Goal: Information Seeking & Learning: Learn about a topic

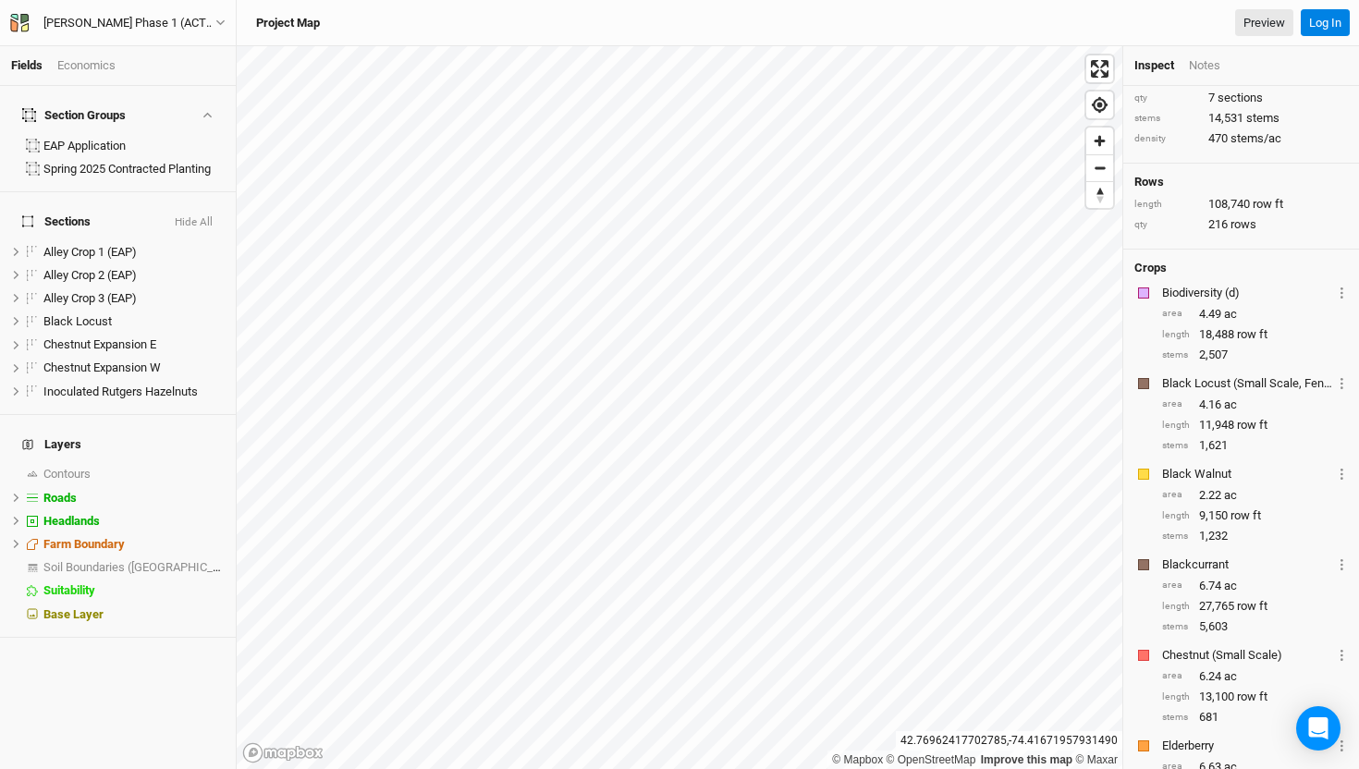
scroll to position [46, 0]
click at [77, 68] on div "Projects you own, shared with others at your own discretion." at bounding box center [168, 66] width 203 height 36
click at [72, 57] on div "Economics" at bounding box center [86, 65] width 58 height 17
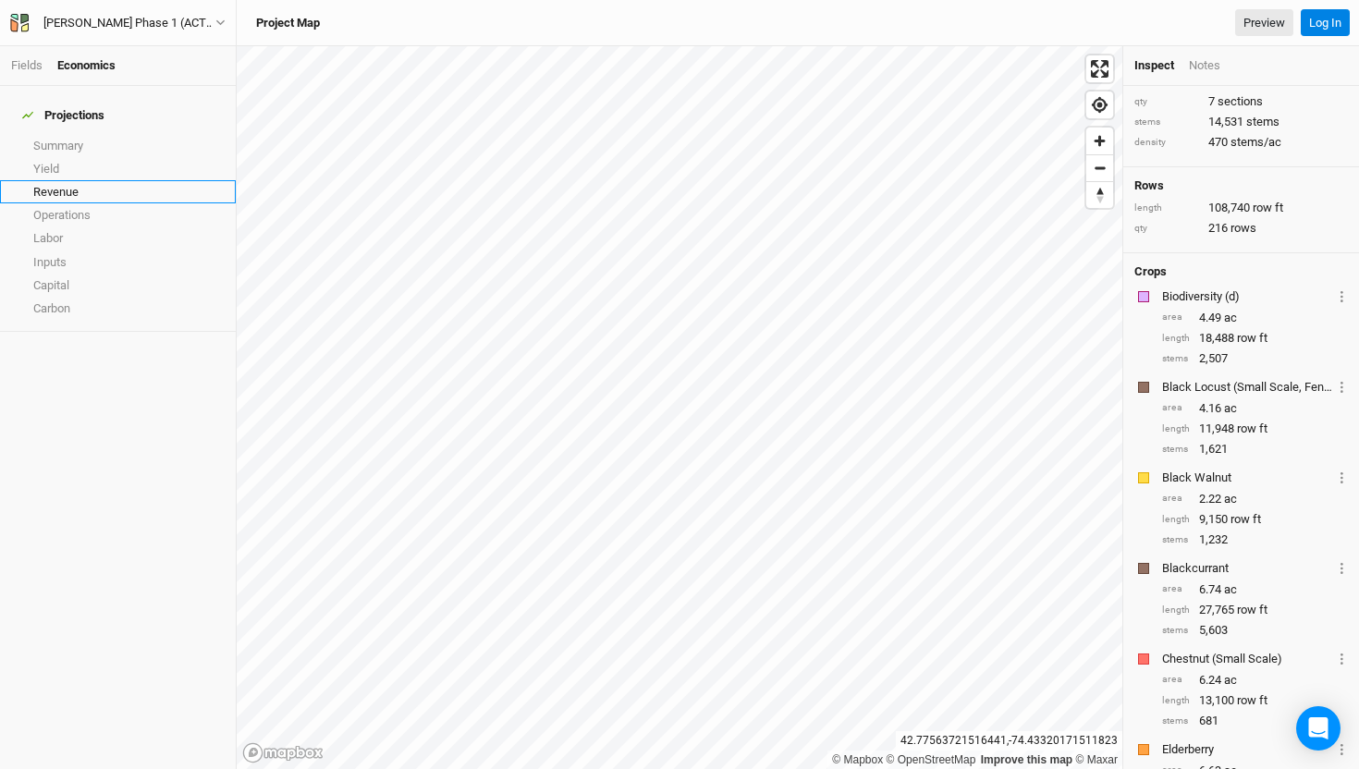
click at [68, 180] on link "Revenue" at bounding box center [118, 191] width 236 height 23
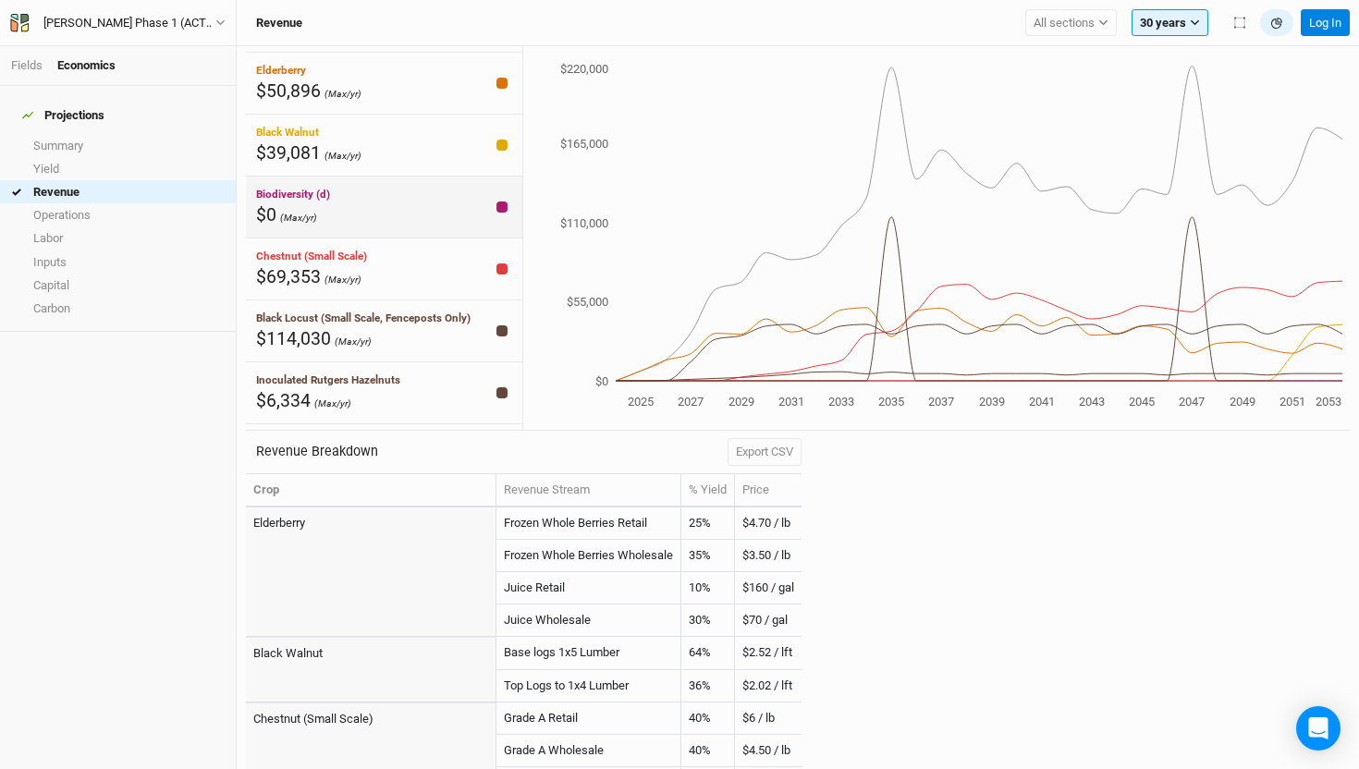
scroll to position [56, 0]
click at [36, 251] on link "Inputs" at bounding box center [118, 262] width 236 height 23
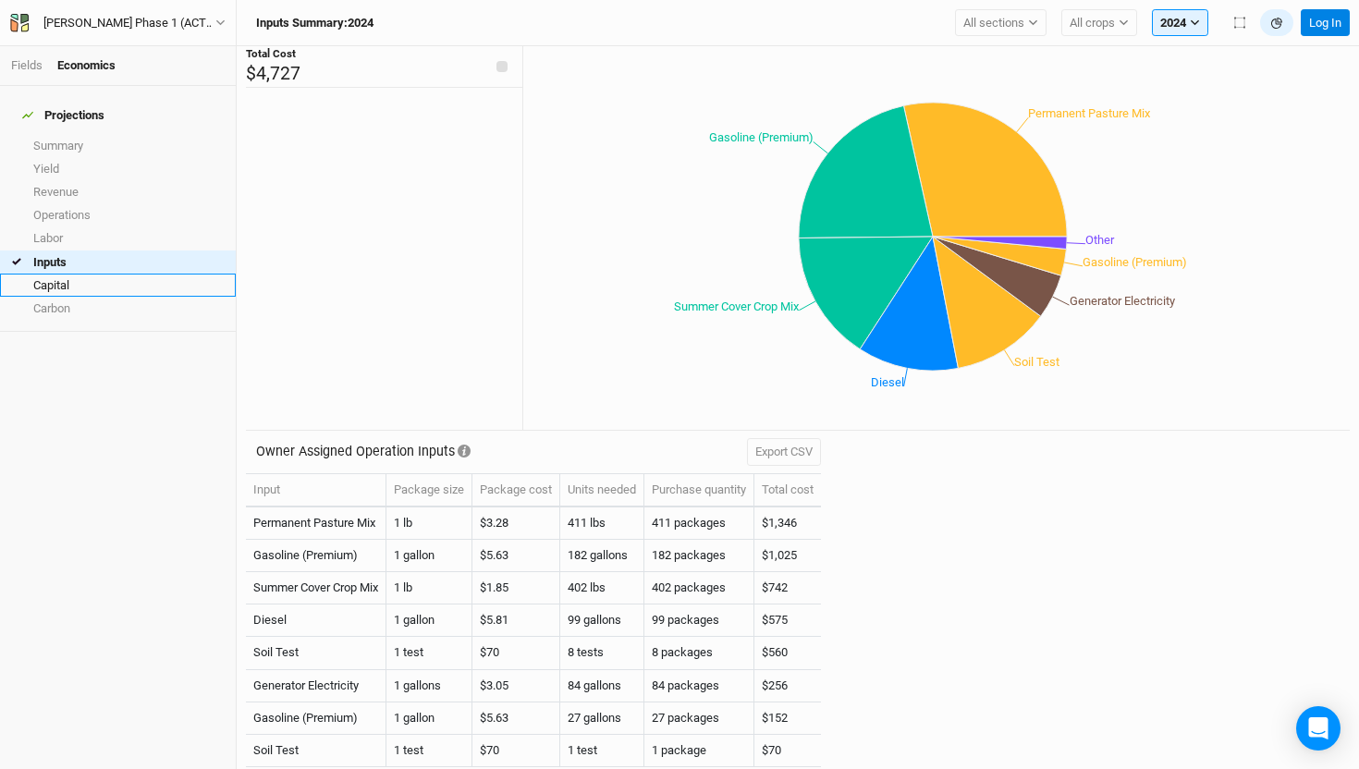
click at [73, 284] on link "Capital" at bounding box center [118, 285] width 236 height 23
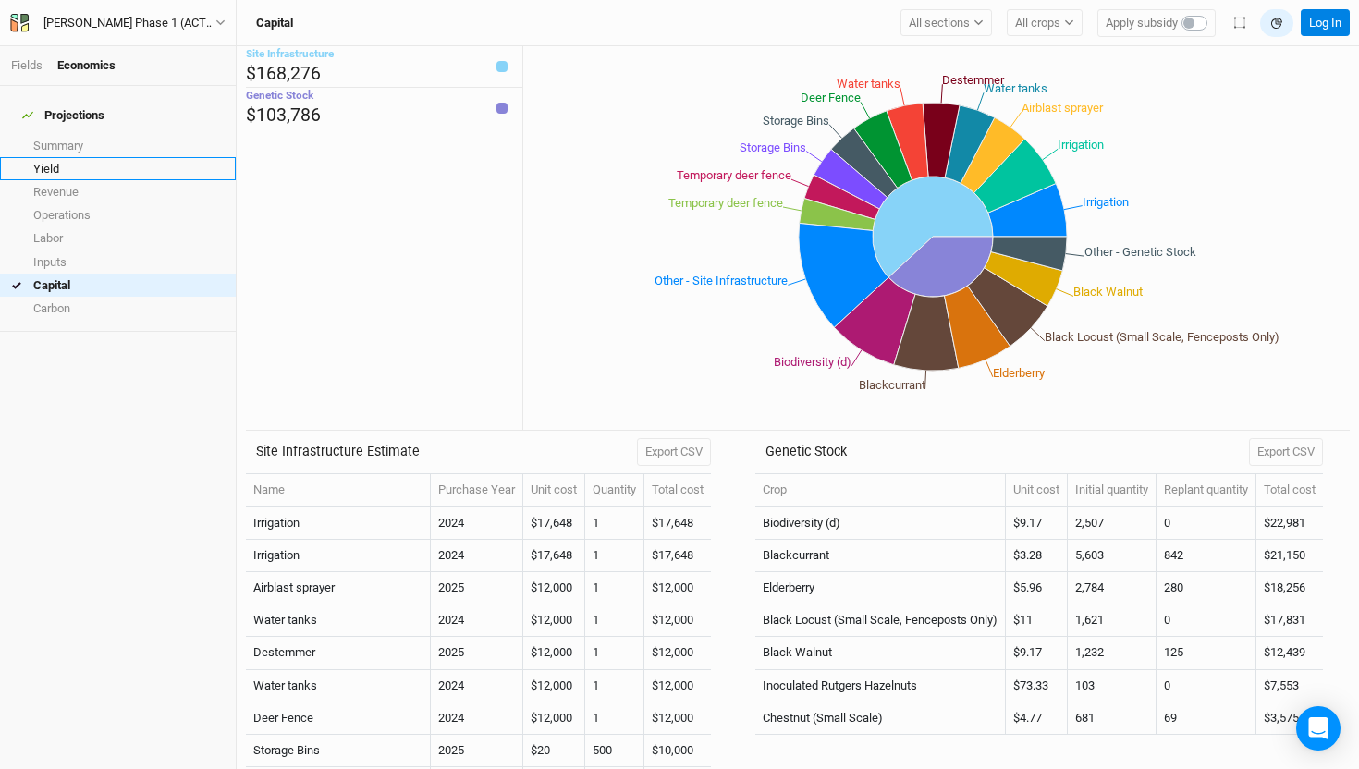
click at [119, 157] on link "Yield" at bounding box center [118, 168] width 236 height 23
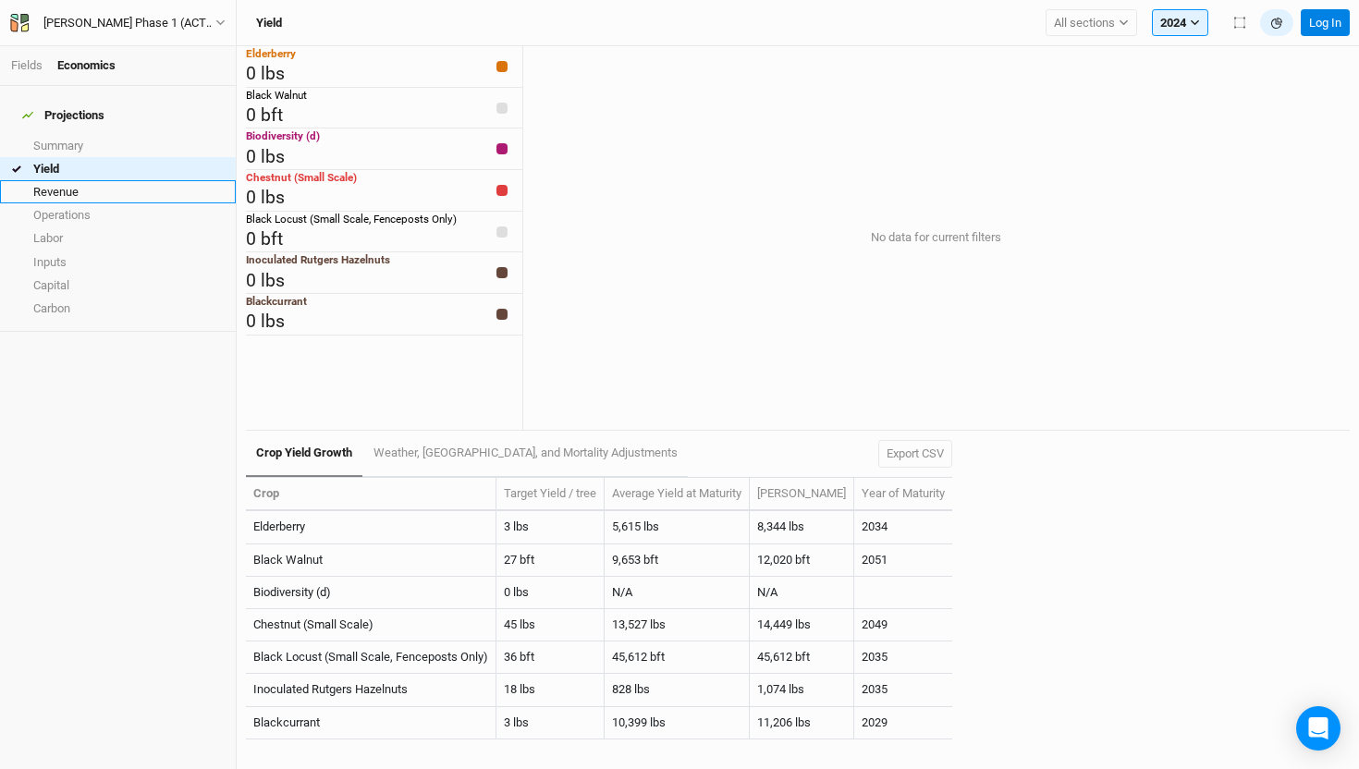
click at [208, 180] on link "Revenue" at bounding box center [118, 191] width 236 height 23
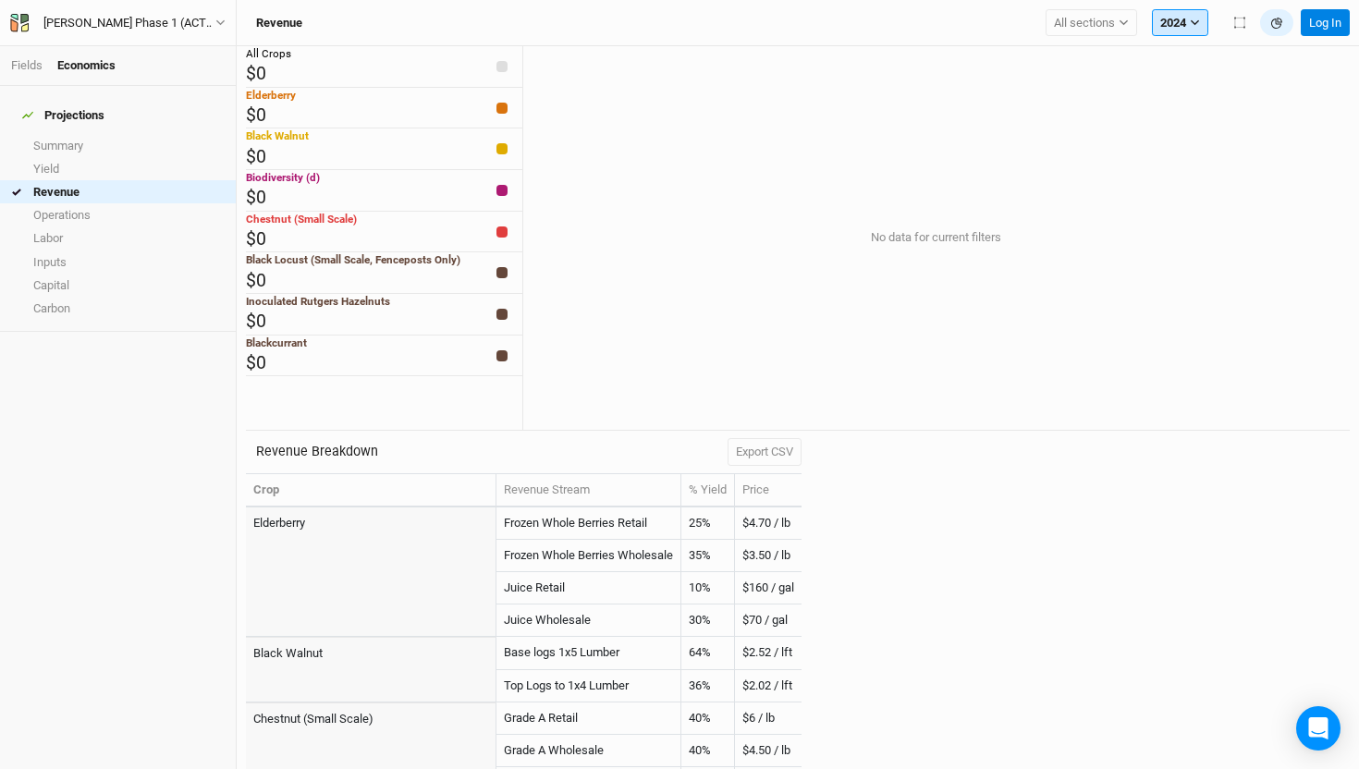
click at [1199, 24] on icon "button" at bounding box center [1195, 23] width 10 height 10
click at [1213, 47] on h6 "Cumulative" at bounding box center [1226, 61] width 146 height 28
click at [1175, 18] on button "2024" at bounding box center [1180, 23] width 56 height 28
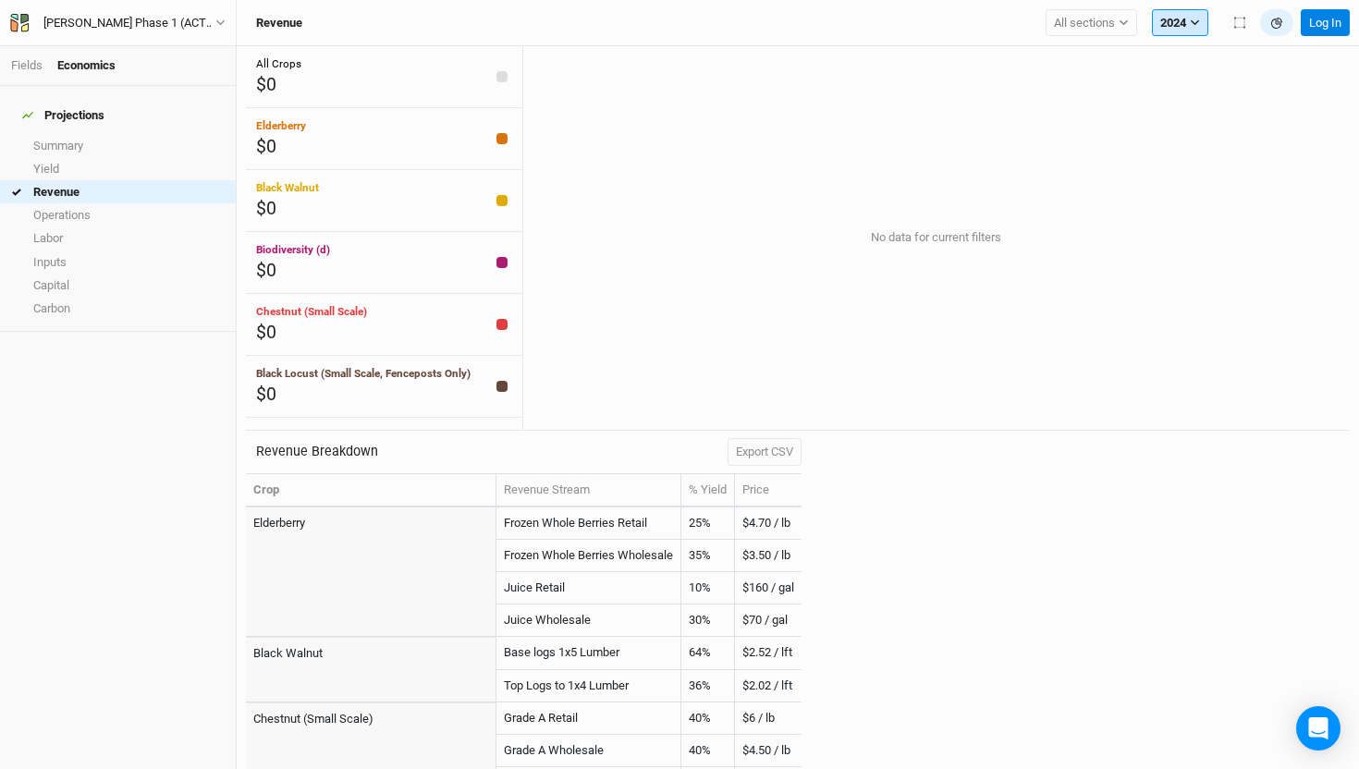
click at [1186, 18] on button "2024" at bounding box center [1180, 23] width 56 height 28
click at [1198, 59] on h6 "Cumulative" at bounding box center [1226, 61] width 146 height 28
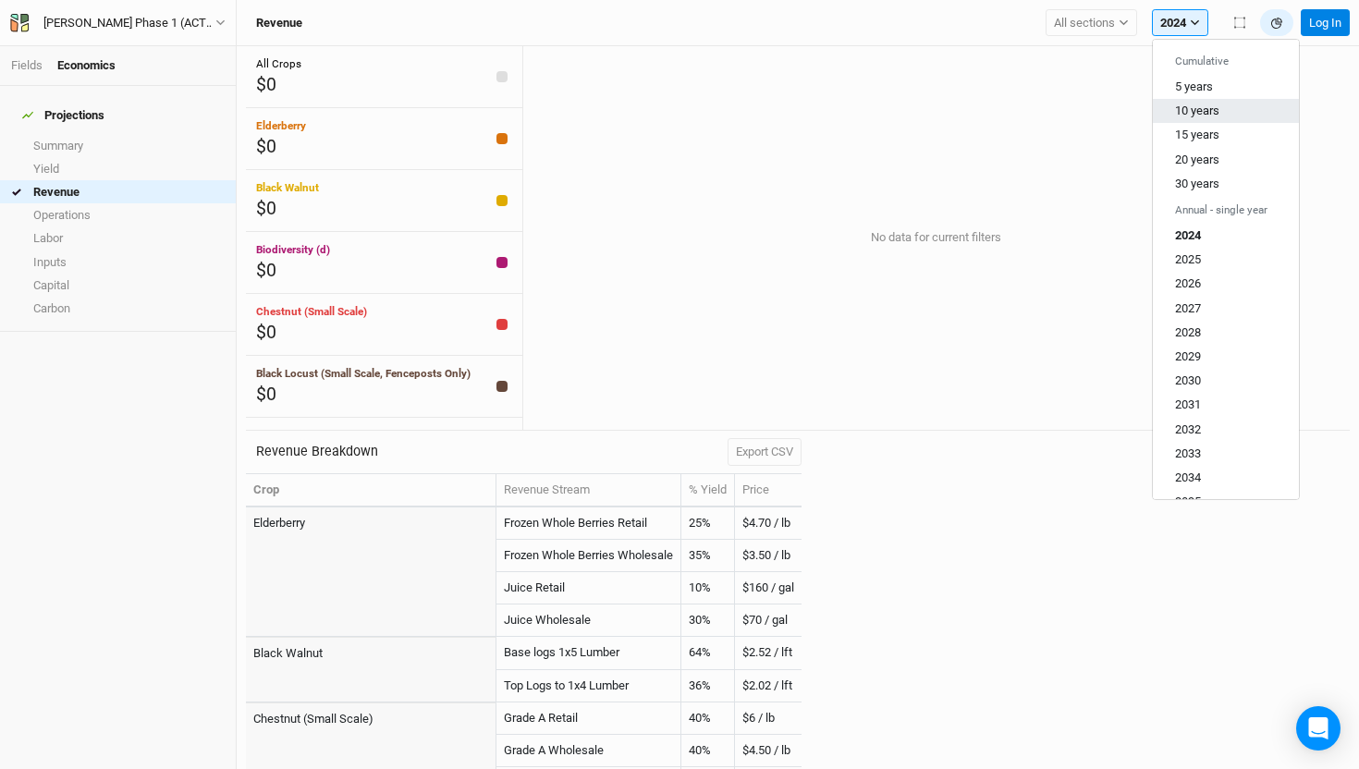
click at [1193, 119] on button "10 years" at bounding box center [1226, 111] width 146 height 24
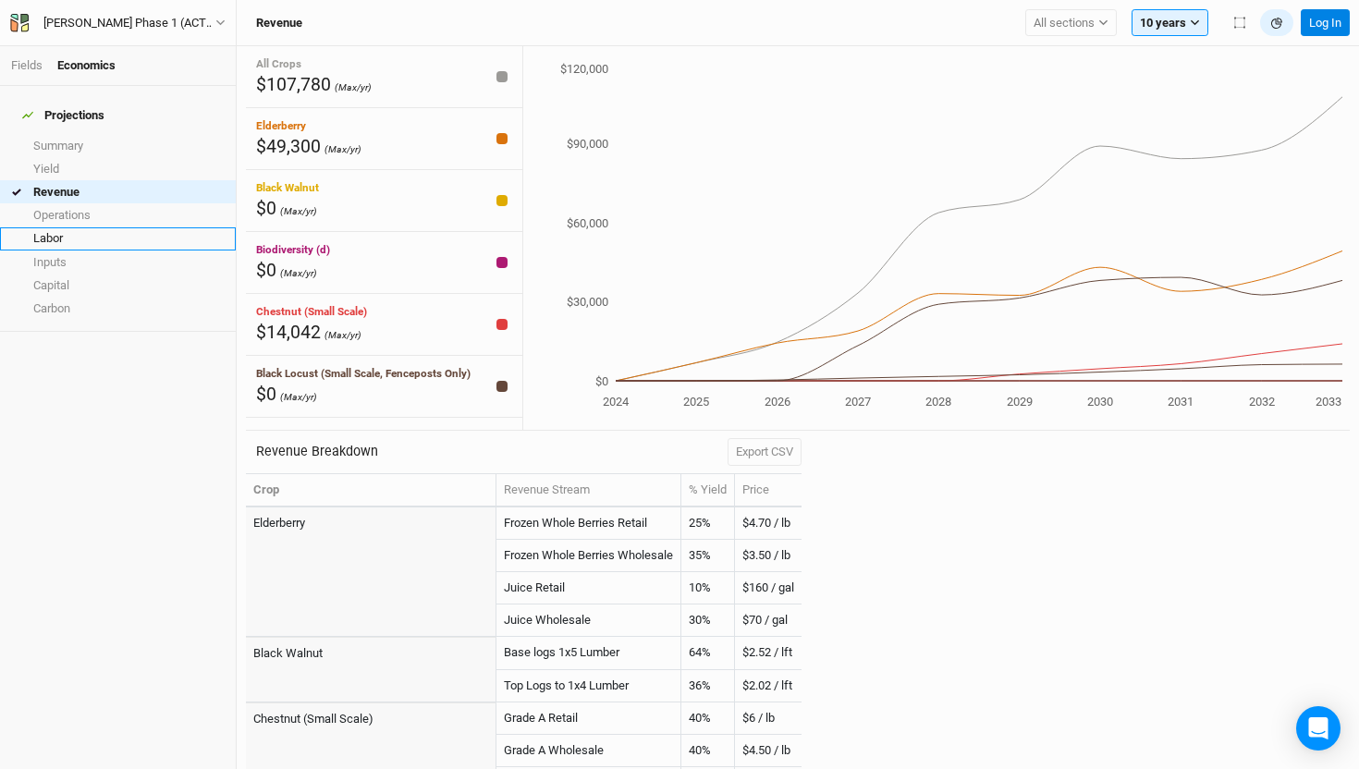
click at [66, 236] on link "Labor" at bounding box center [118, 238] width 236 height 23
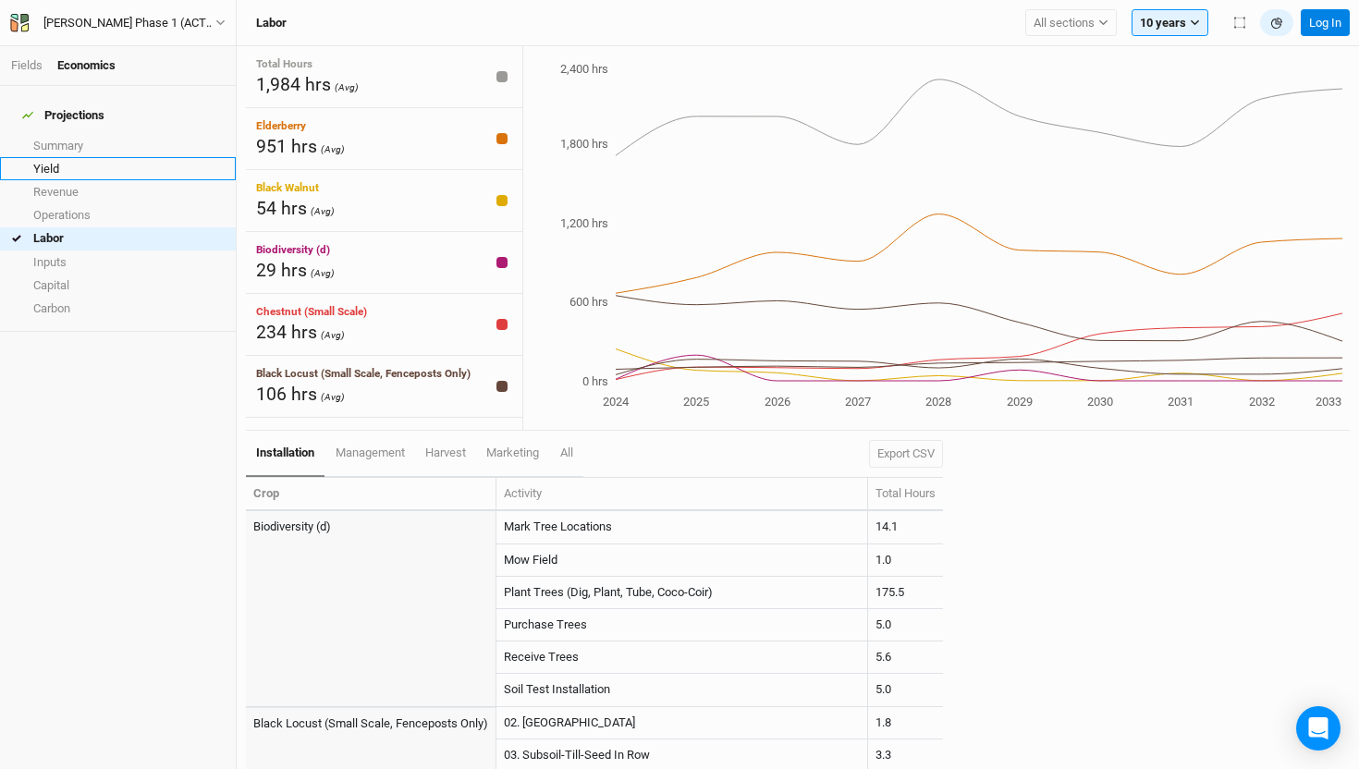
click at [54, 157] on link "Yield" at bounding box center [118, 168] width 236 height 23
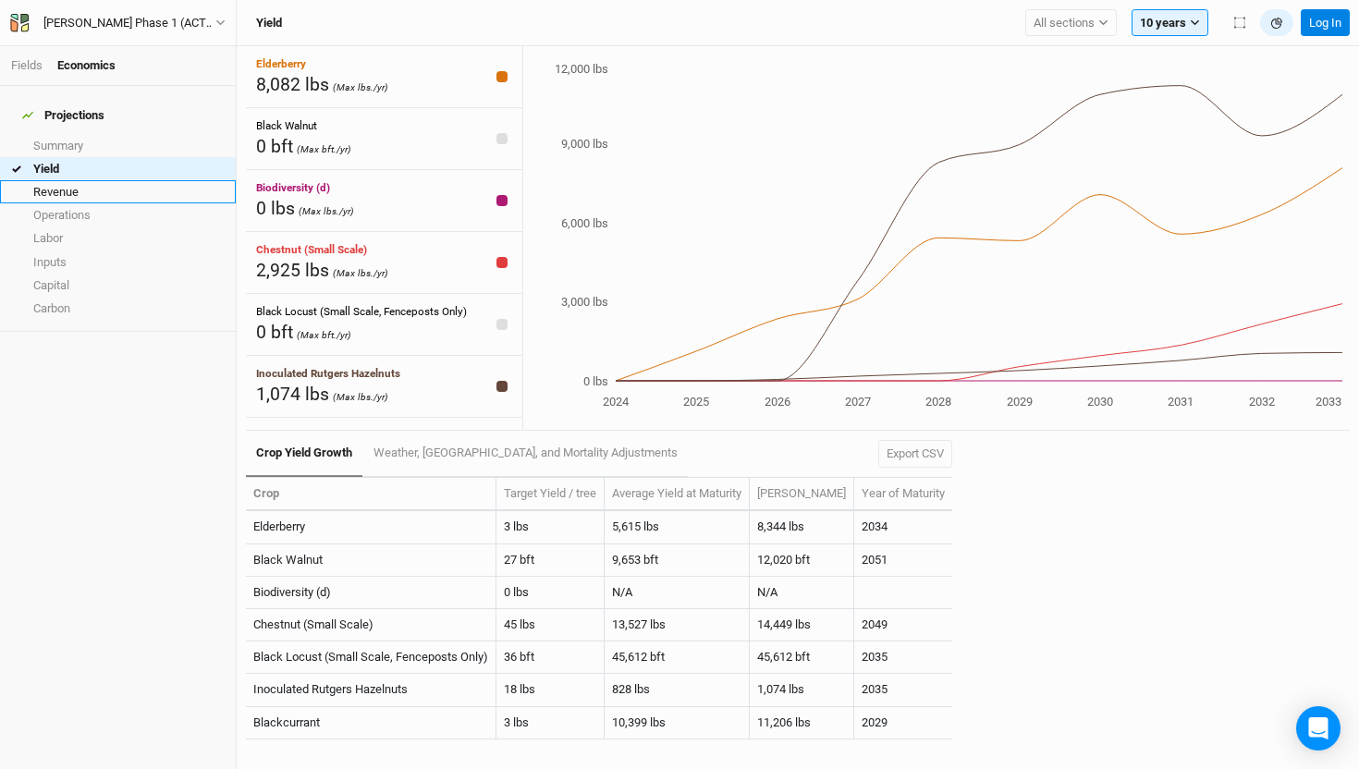
click at [66, 180] on link "Revenue" at bounding box center [118, 191] width 236 height 23
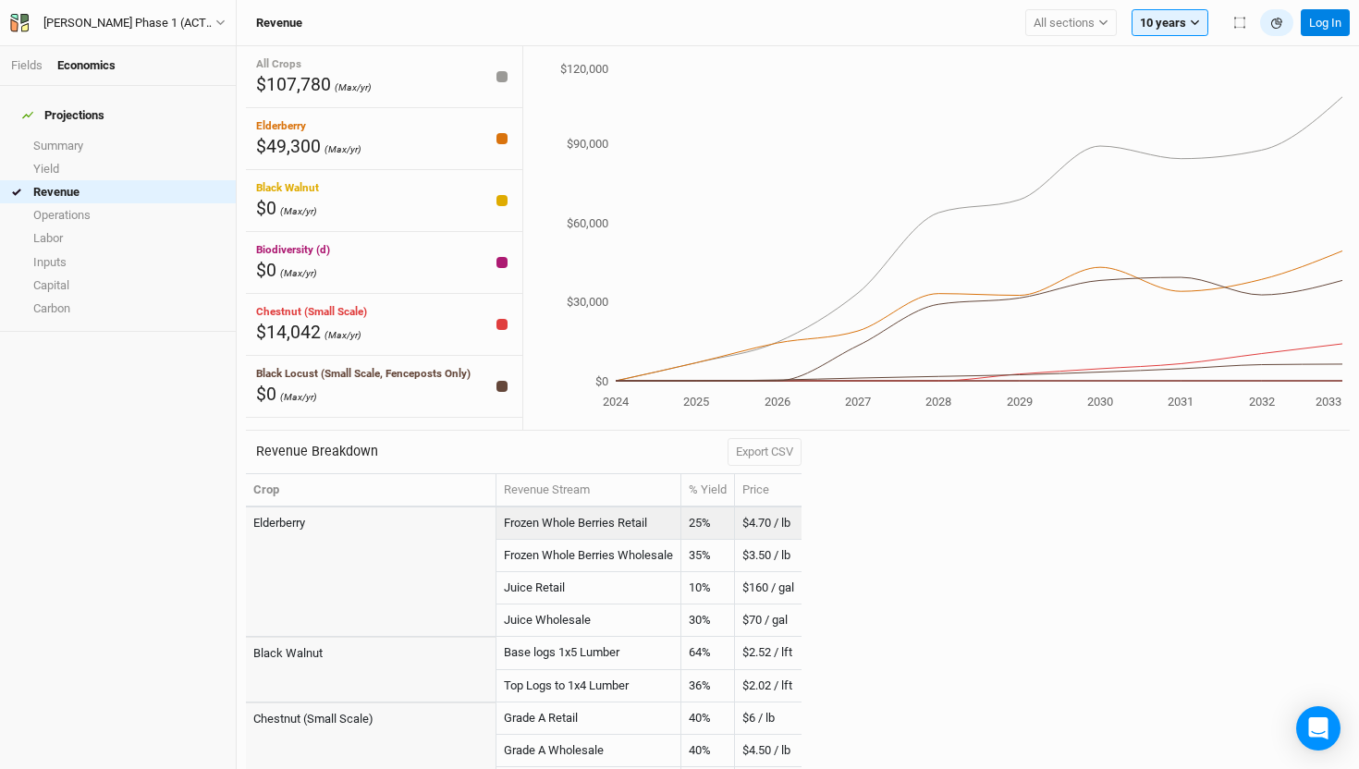
scroll to position [291, 0]
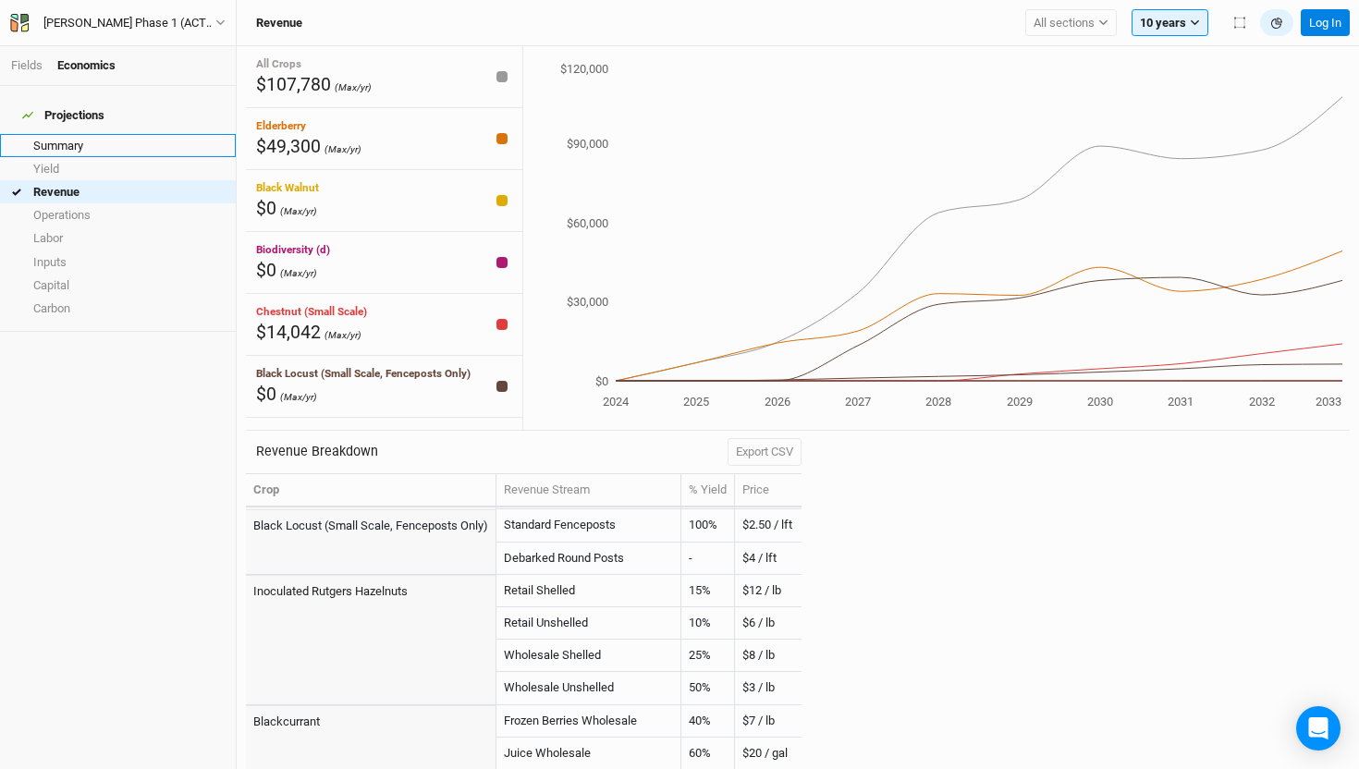
click at [102, 134] on link "Summary" at bounding box center [118, 145] width 236 height 23
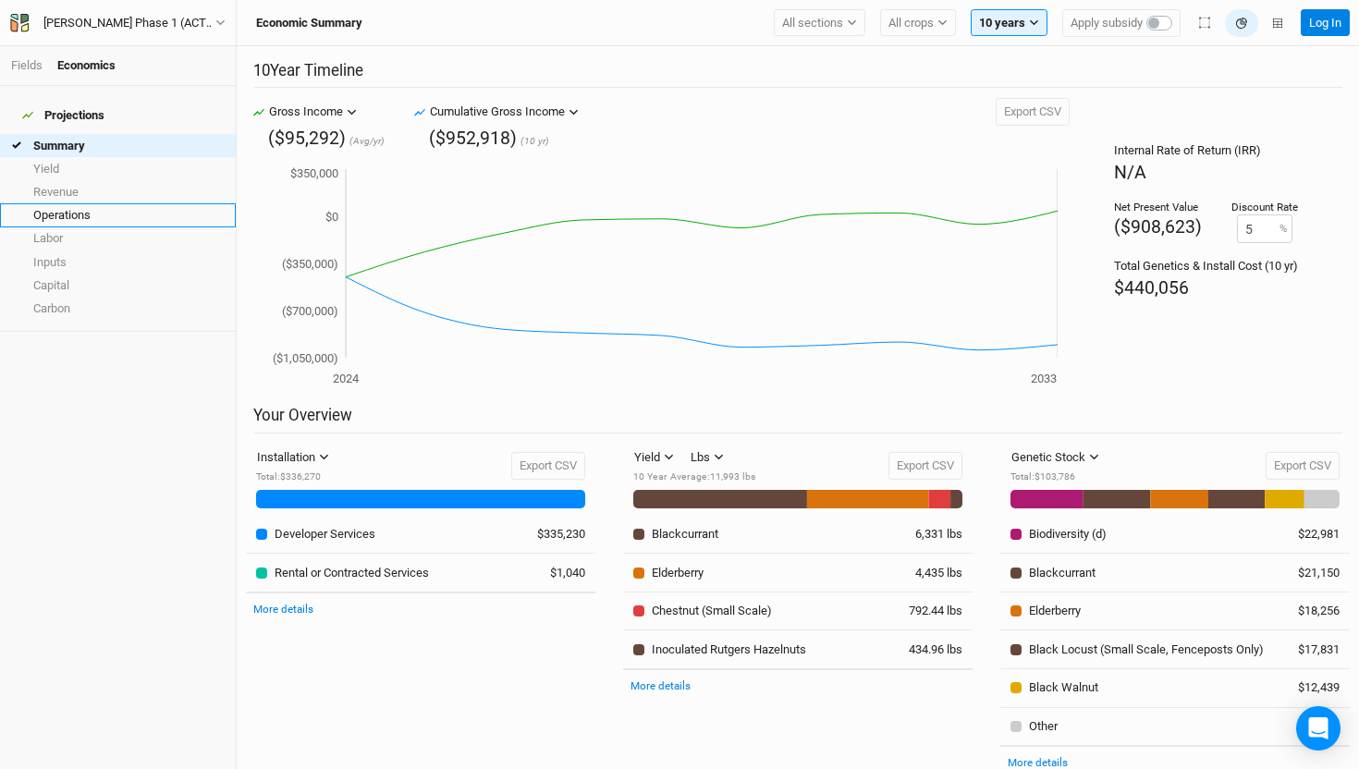
click at [83, 203] on link "Operations" at bounding box center [118, 214] width 236 height 23
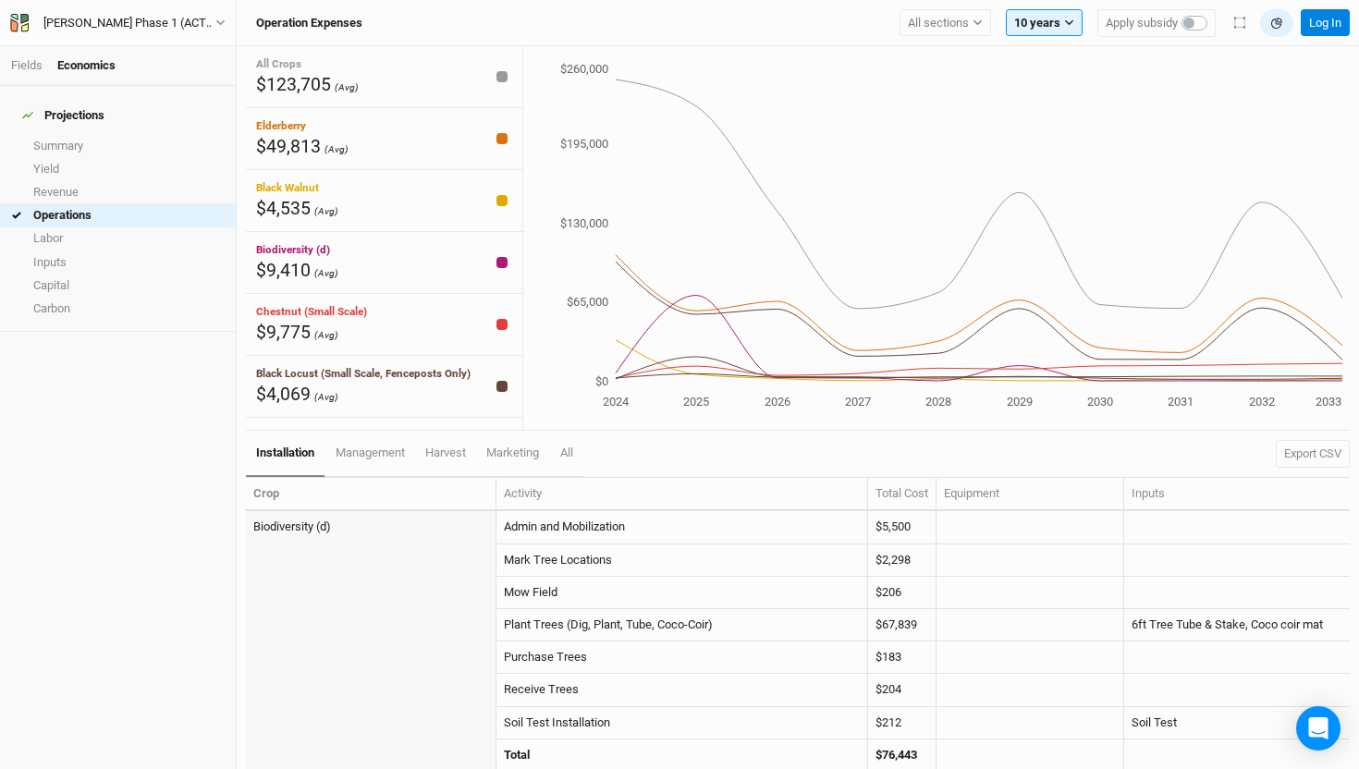
click at [58, 541] on div "Projections Summary Yield Revenue Operations Labor Inputs Capital Carbon" at bounding box center [118, 427] width 236 height 683
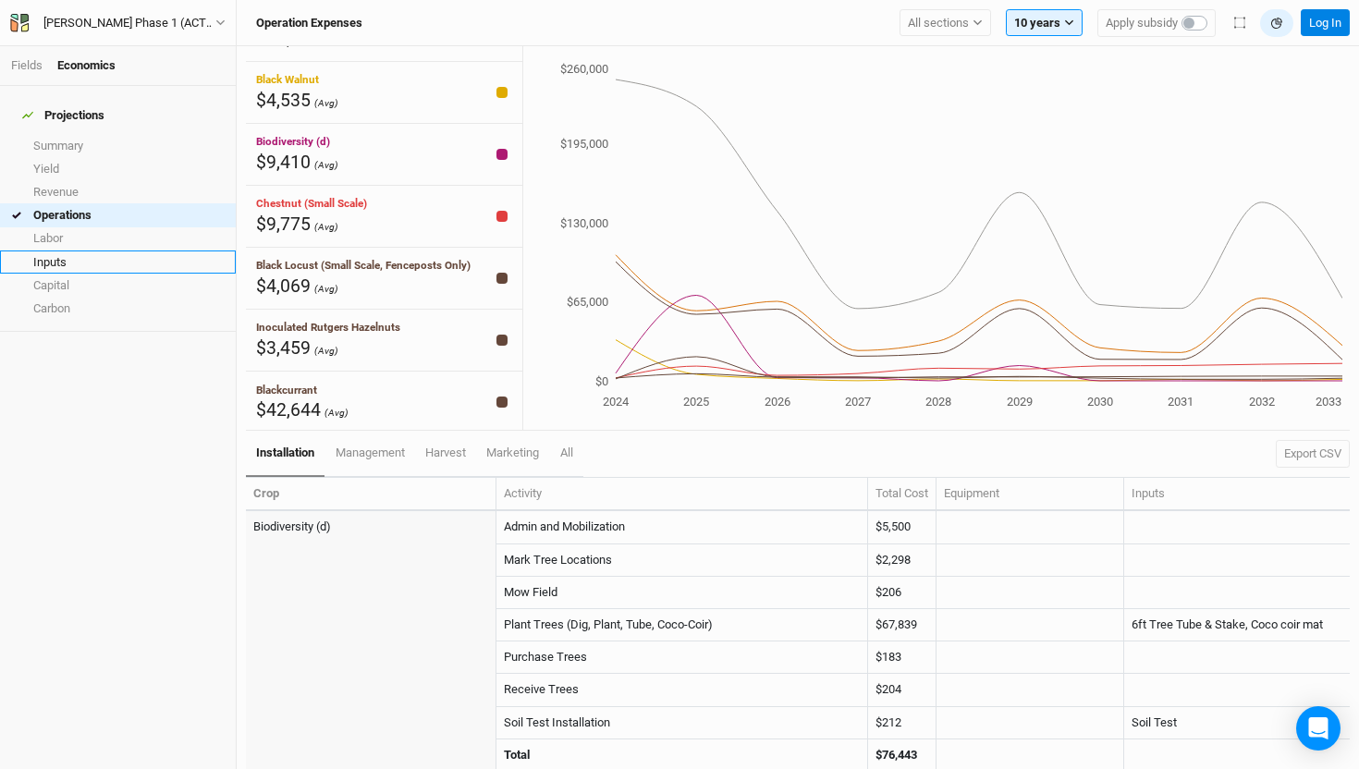
click at [73, 251] on link "Inputs" at bounding box center [118, 262] width 236 height 23
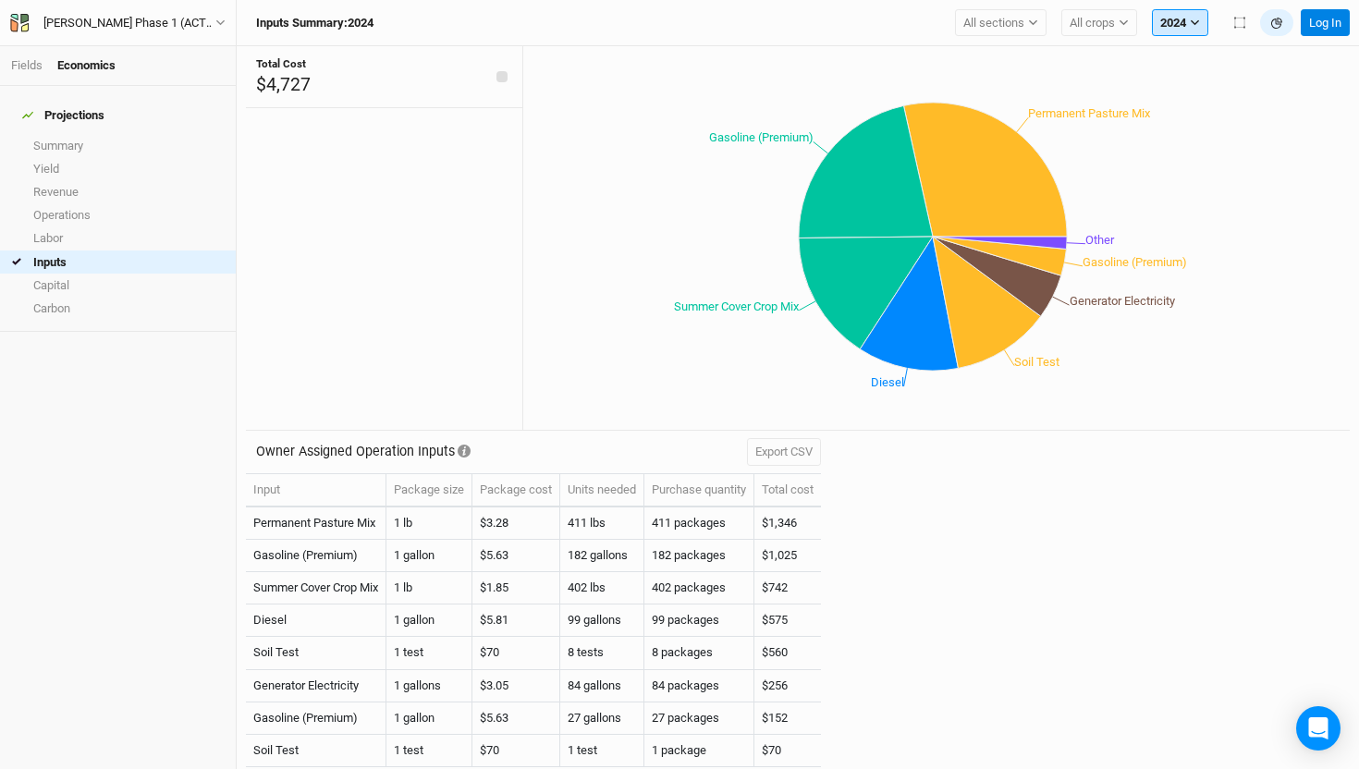
click at [1179, 26] on button "2024" at bounding box center [1180, 23] width 56 height 28
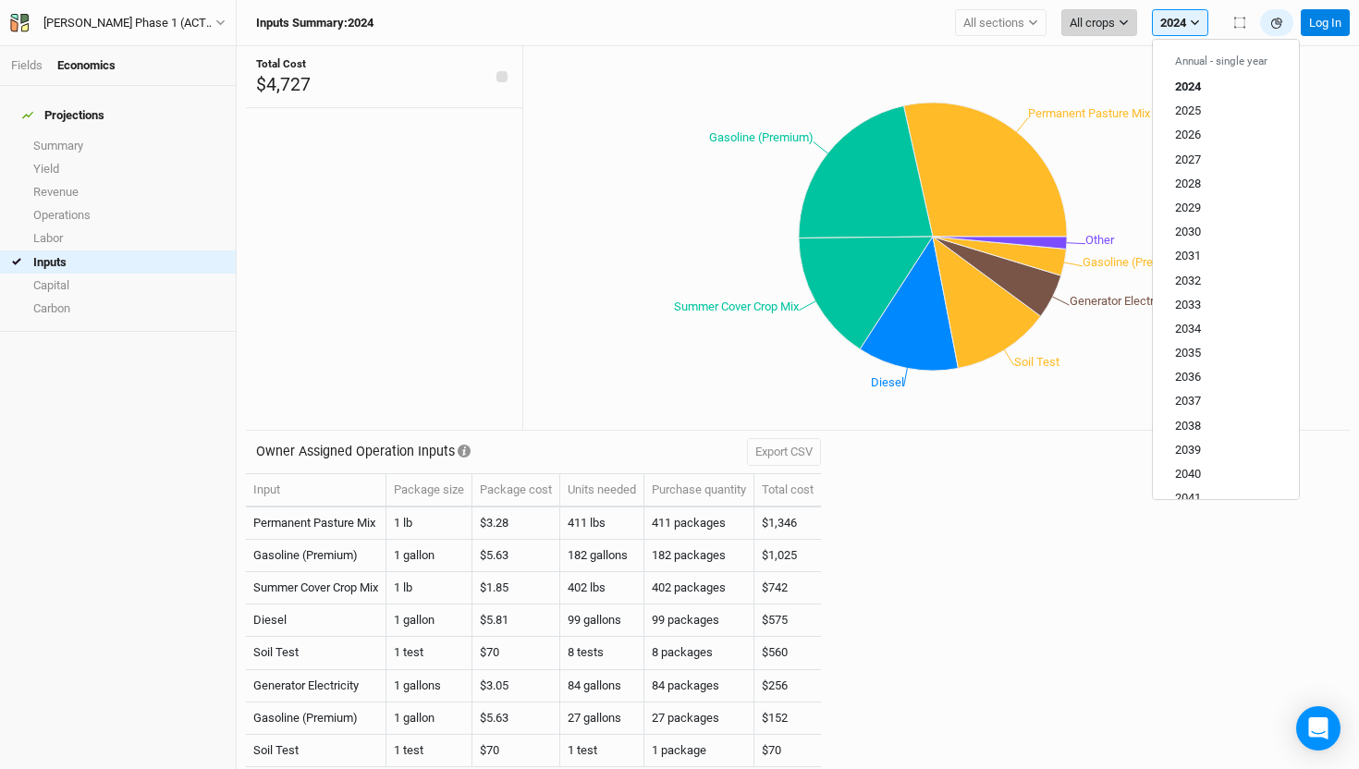
click at [1108, 31] on button "All crops" at bounding box center [1100, 23] width 76 height 28
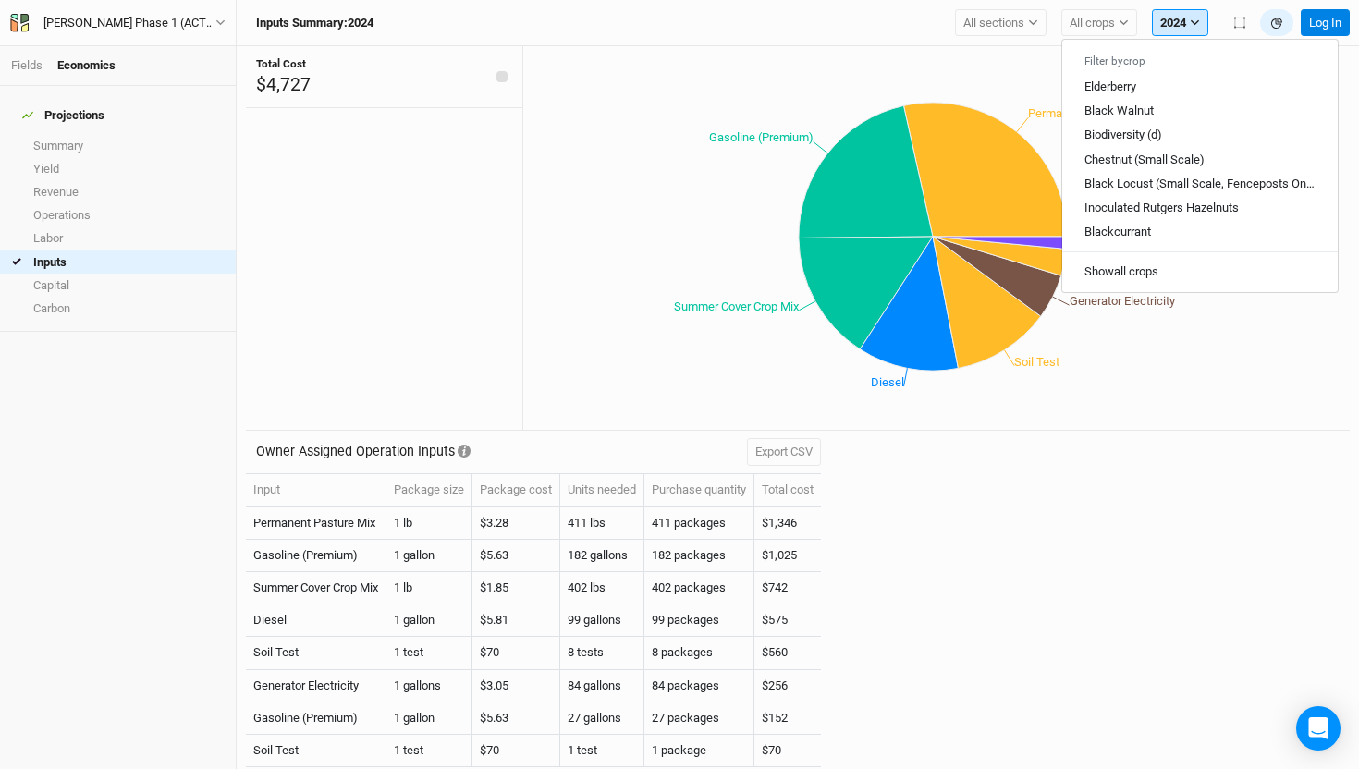
click at [1171, 22] on button "2024" at bounding box center [1180, 23] width 56 height 28
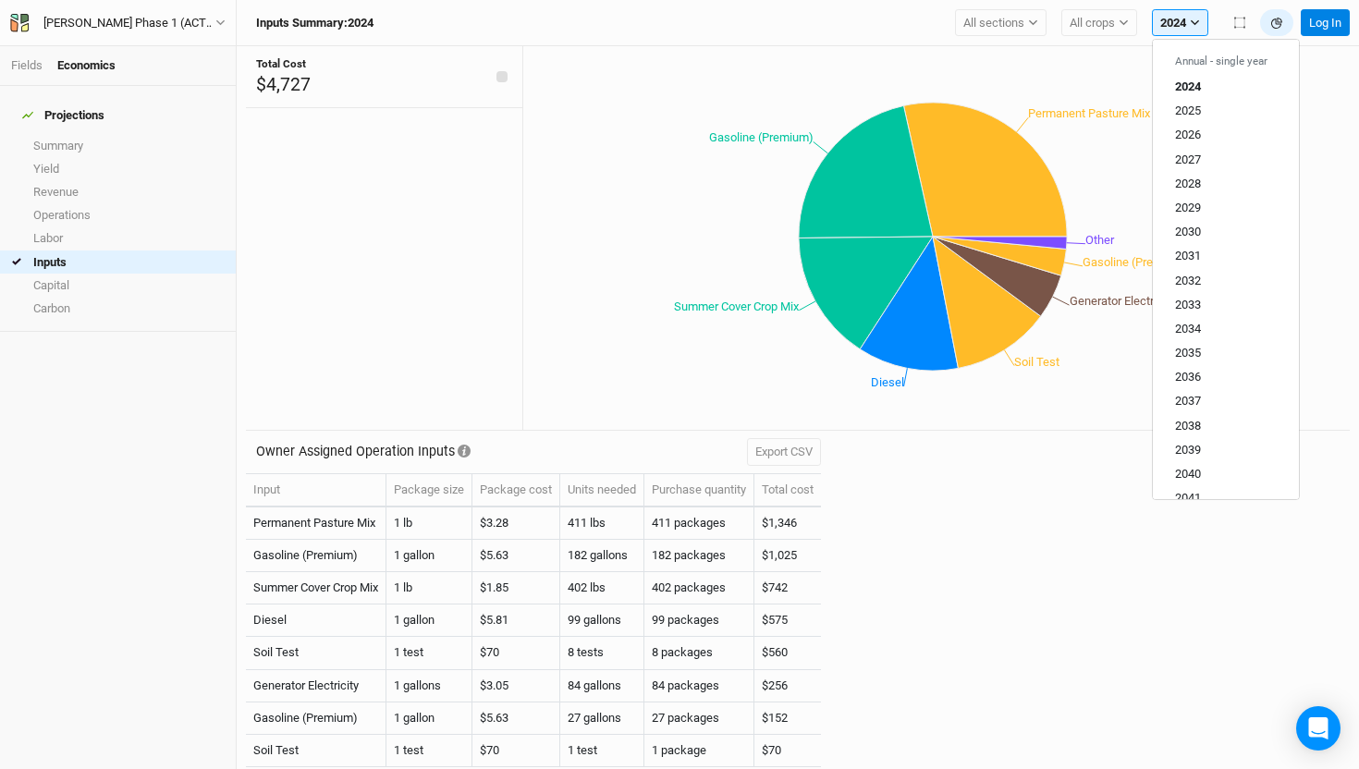
click at [1121, 678] on div "Owner Assigned Operation Inputs Export CSV Input Package size Package cost Unit…" at bounding box center [798, 600] width 1104 height 338
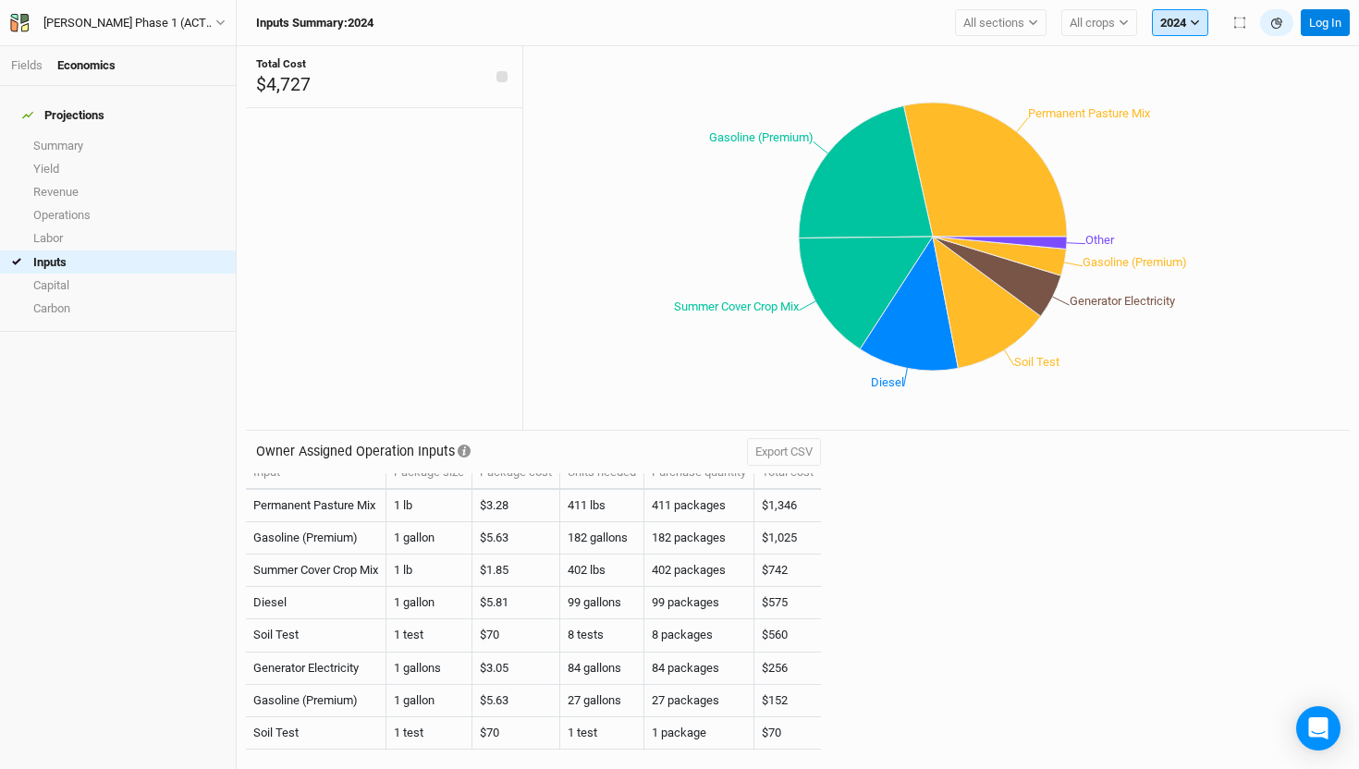
click at [1171, 26] on button "2024" at bounding box center [1180, 23] width 56 height 28
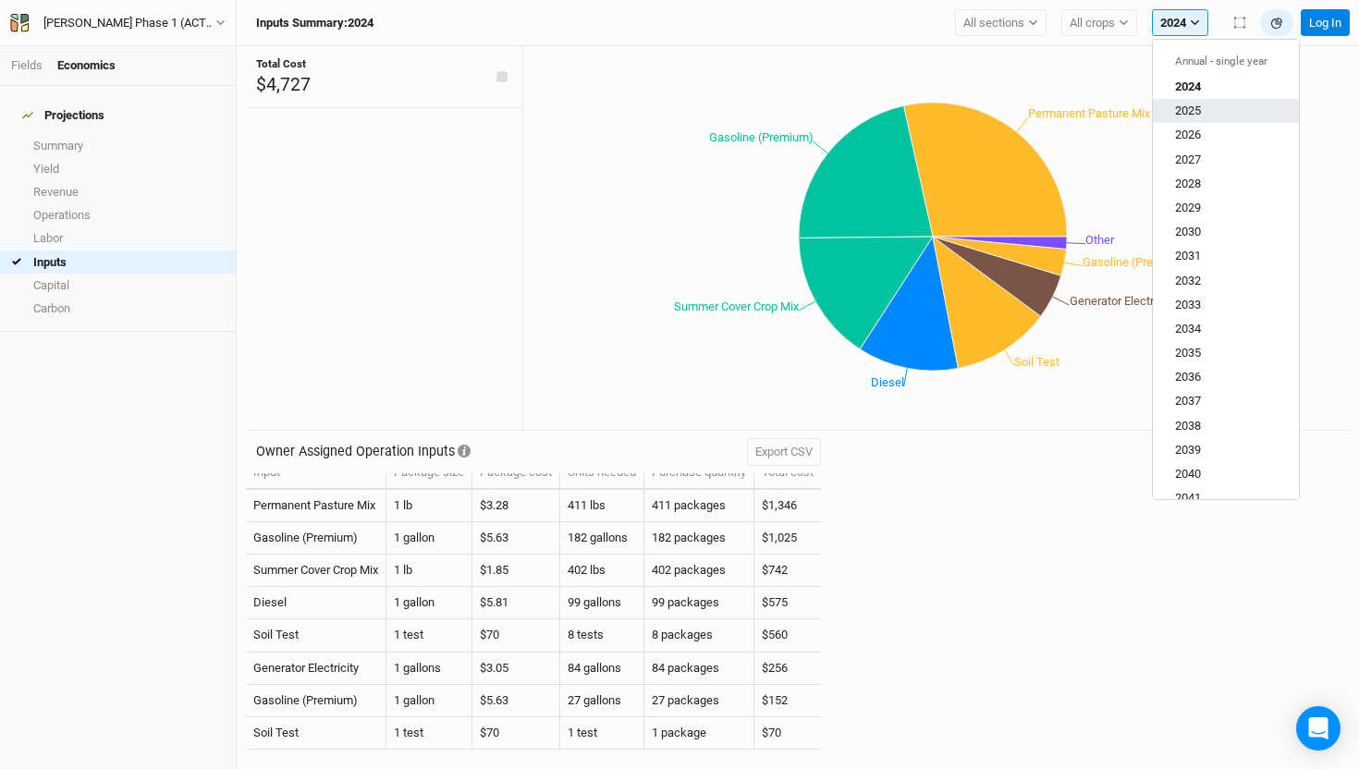
click at [1175, 101] on button "2025" at bounding box center [1226, 111] width 146 height 24
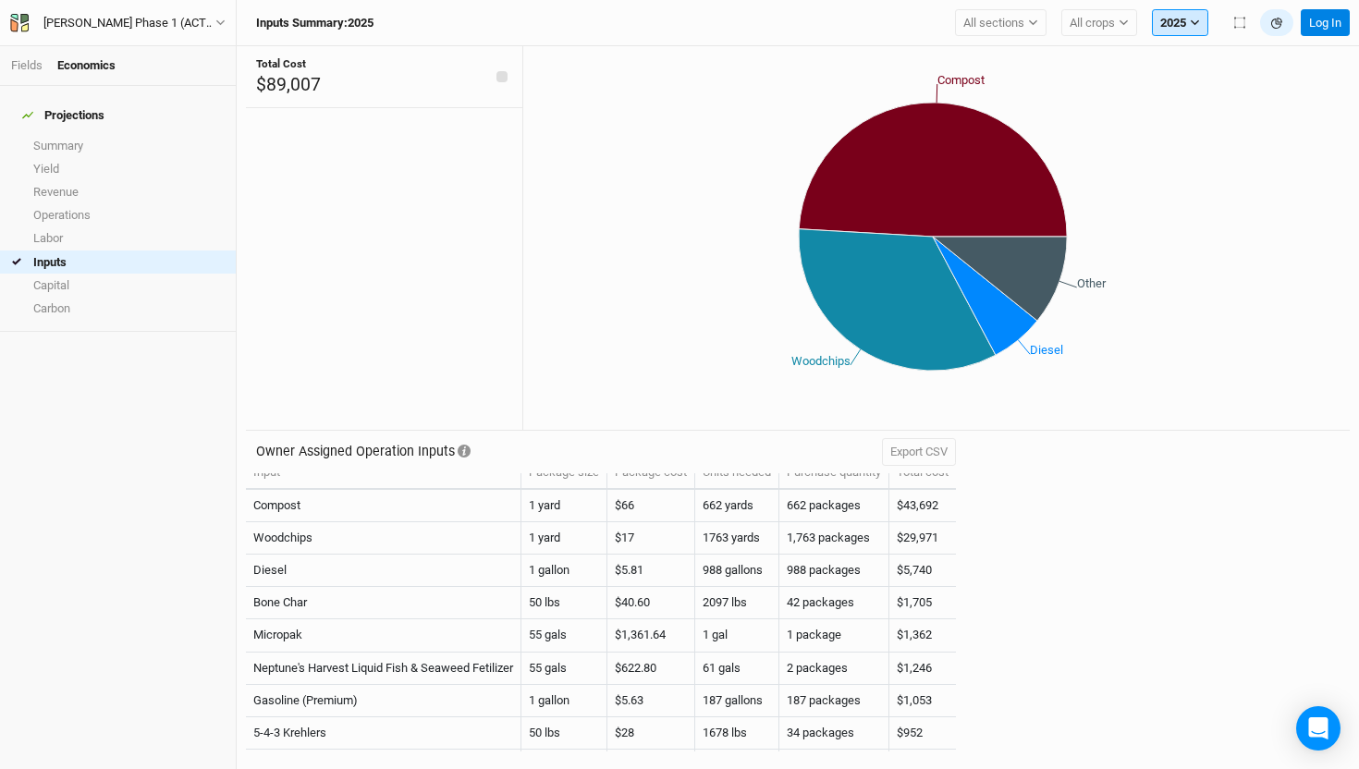
click at [1196, 18] on icon "button" at bounding box center [1195, 23] width 10 height 10
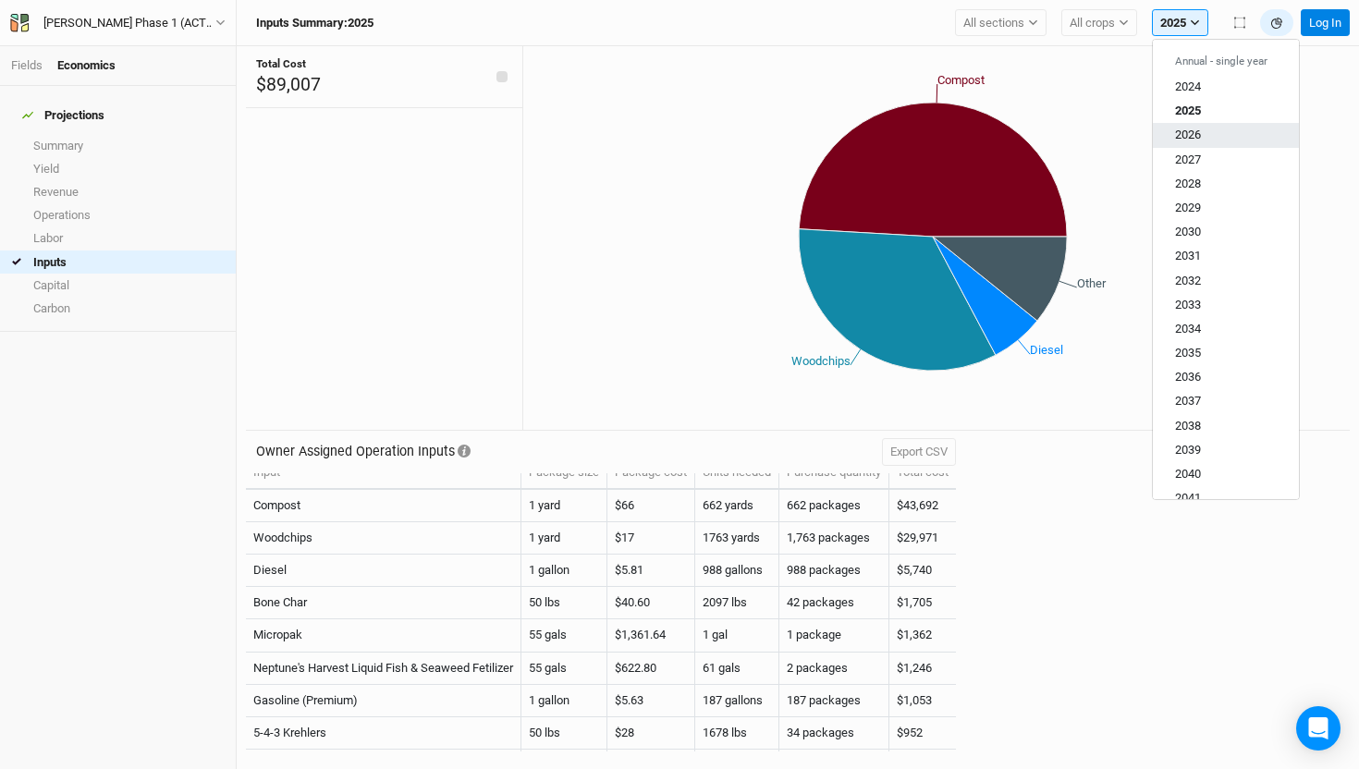
click at [1188, 129] on span "2026" at bounding box center [1188, 135] width 26 height 14
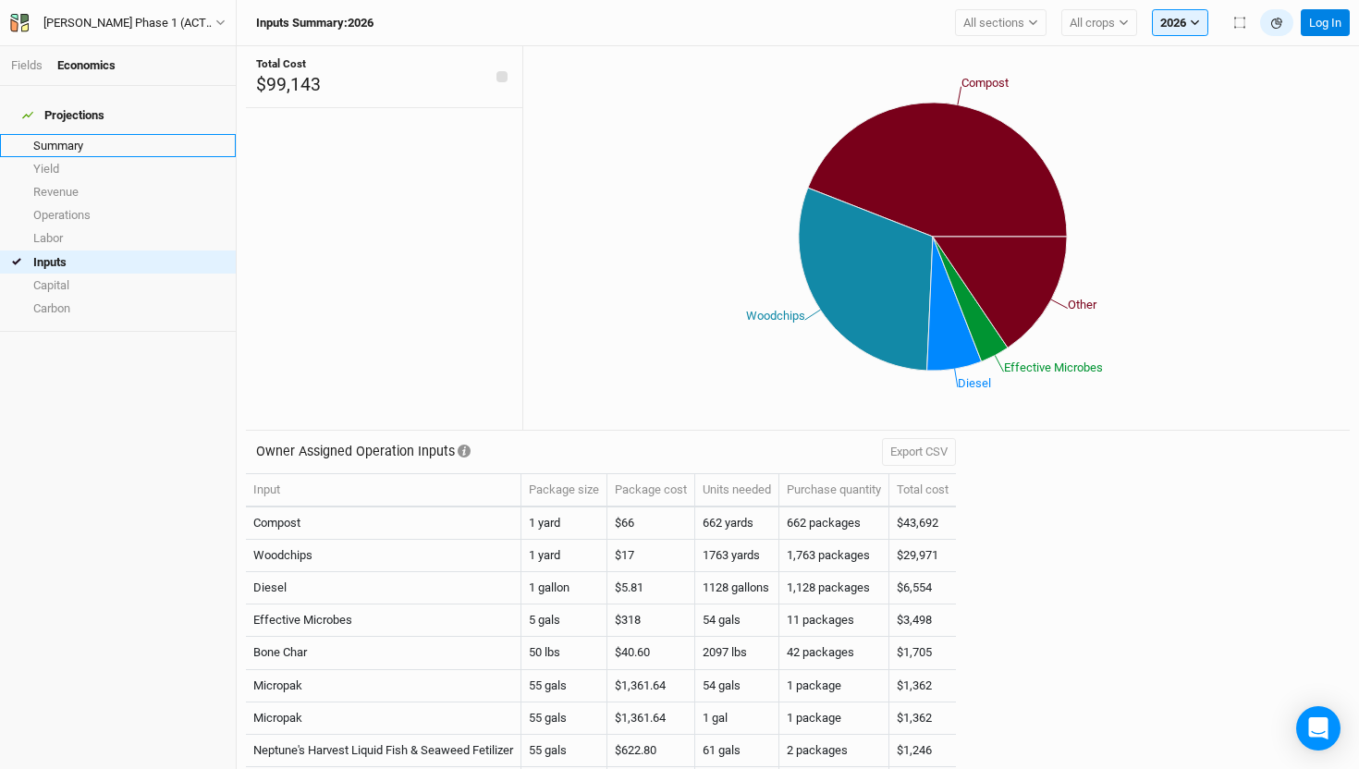
click at [48, 134] on link "Summary" at bounding box center [118, 145] width 236 height 23
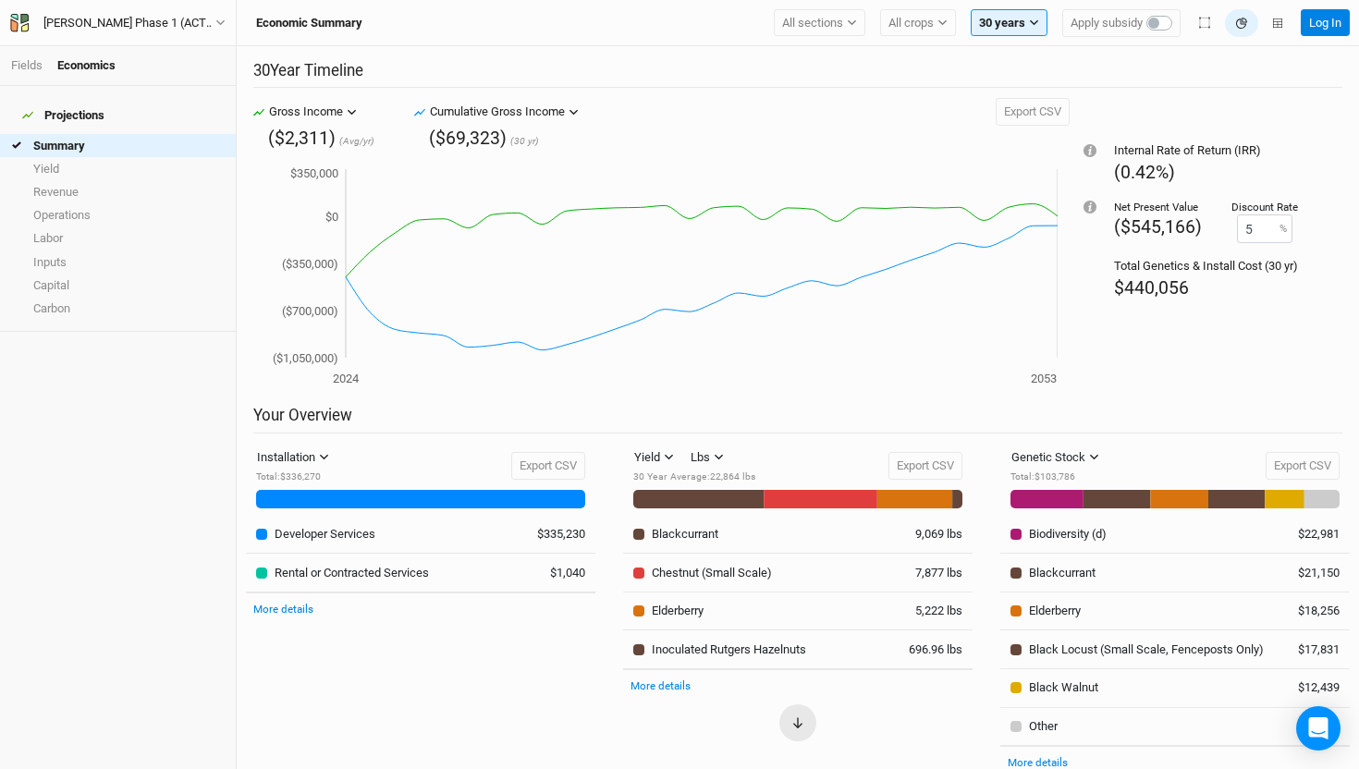
scroll to position [30, 0]
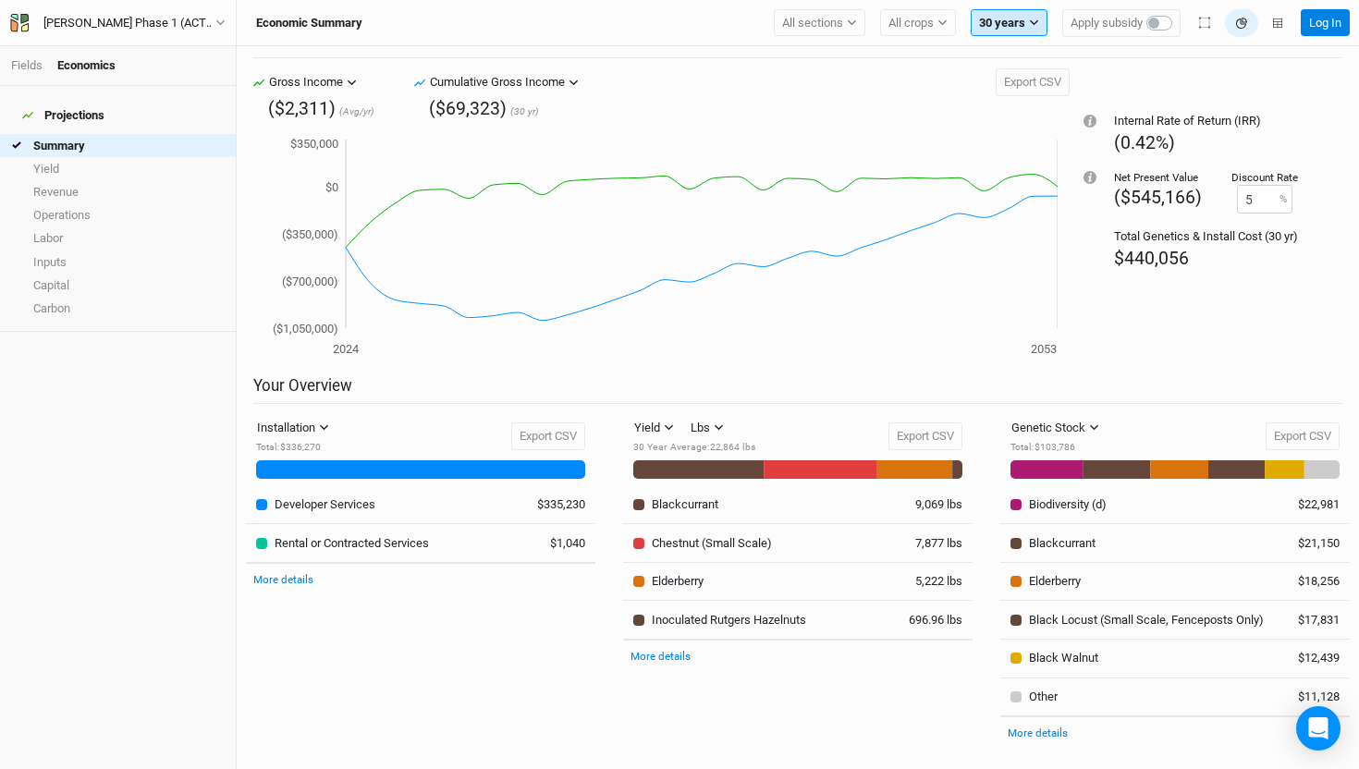
click at [1006, 35] on button "30 years" at bounding box center [1009, 23] width 77 height 28
click at [1013, 115] on span "10 years" at bounding box center [1016, 111] width 44 height 14
